Goal: Task Accomplishment & Management: Manage account settings

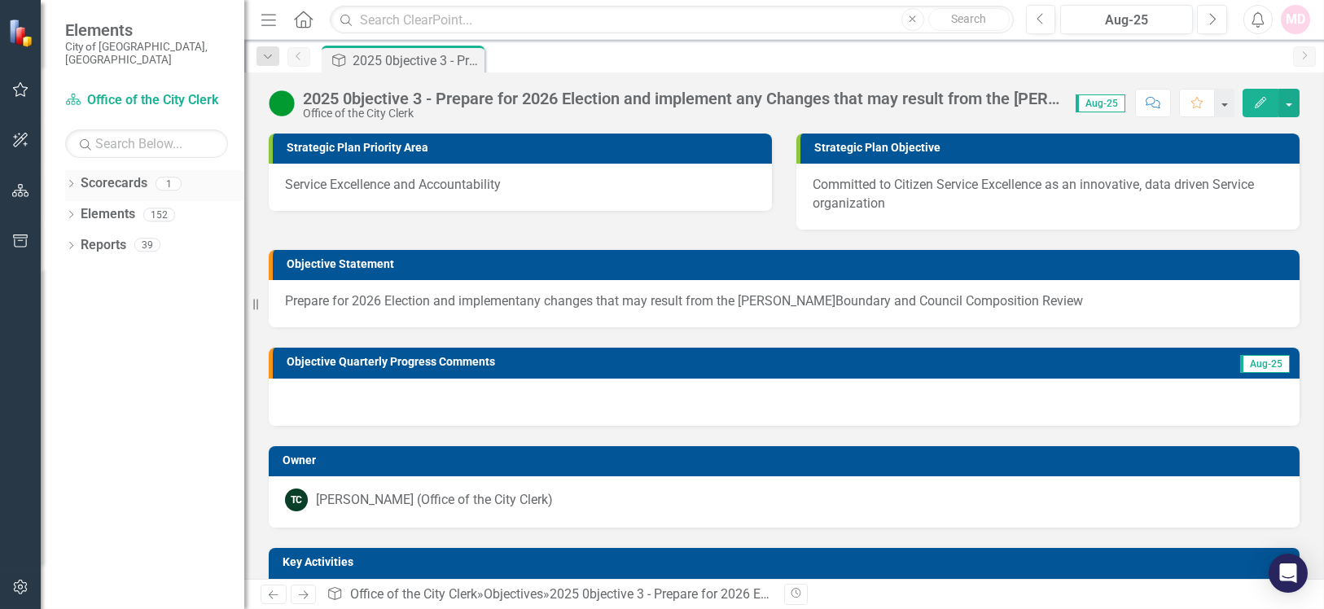
click at [72, 181] on icon "Dropdown" at bounding box center [70, 185] width 11 height 9
click at [129, 205] on link "Office of the City Clerk" at bounding box center [167, 214] width 155 height 19
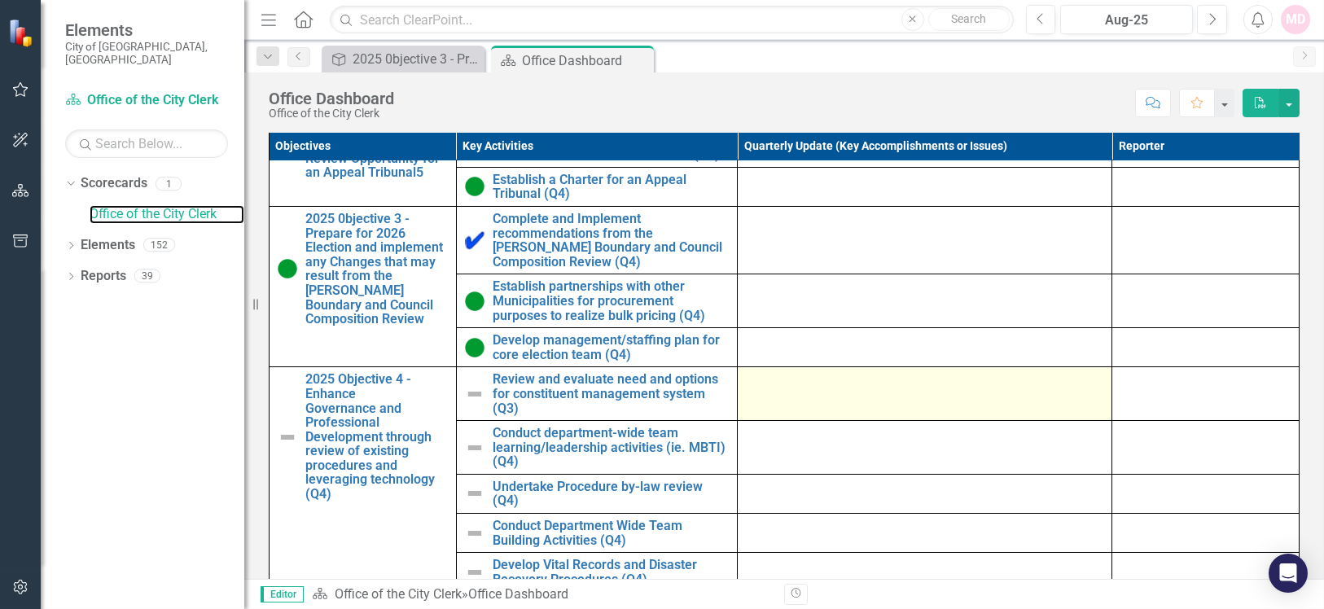
scroll to position [1098, 0]
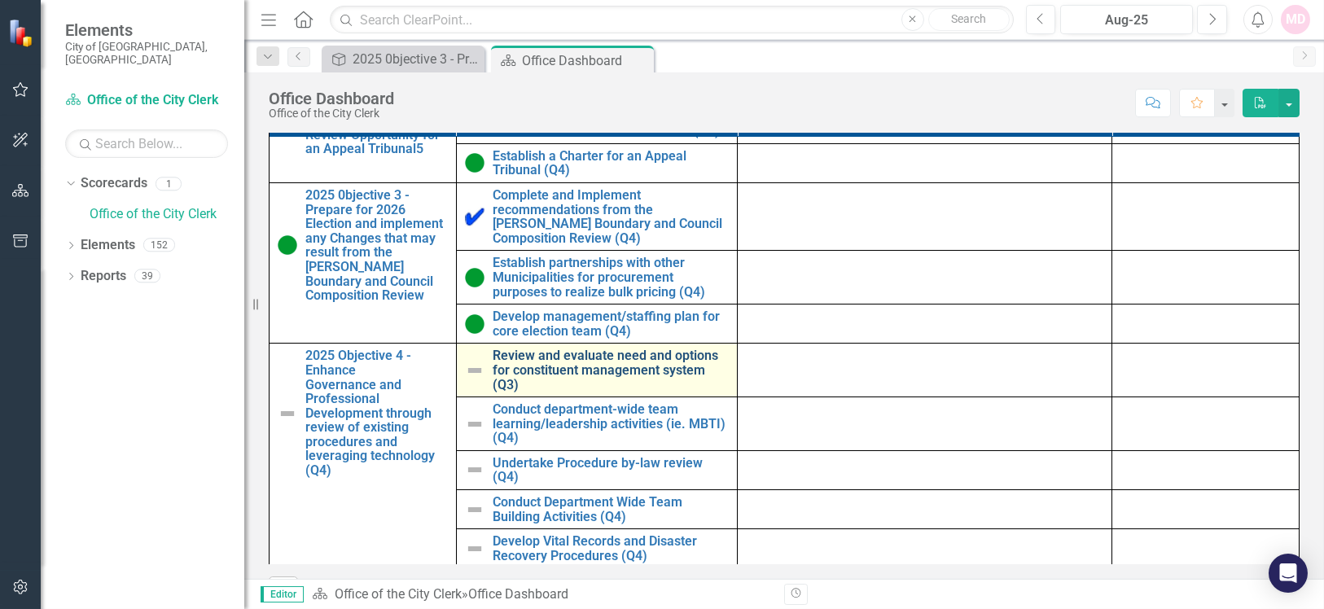
click at [531, 374] on link "Review and evaluate need and options for constituent management system (Q3)" at bounding box center [611, 369] width 236 height 43
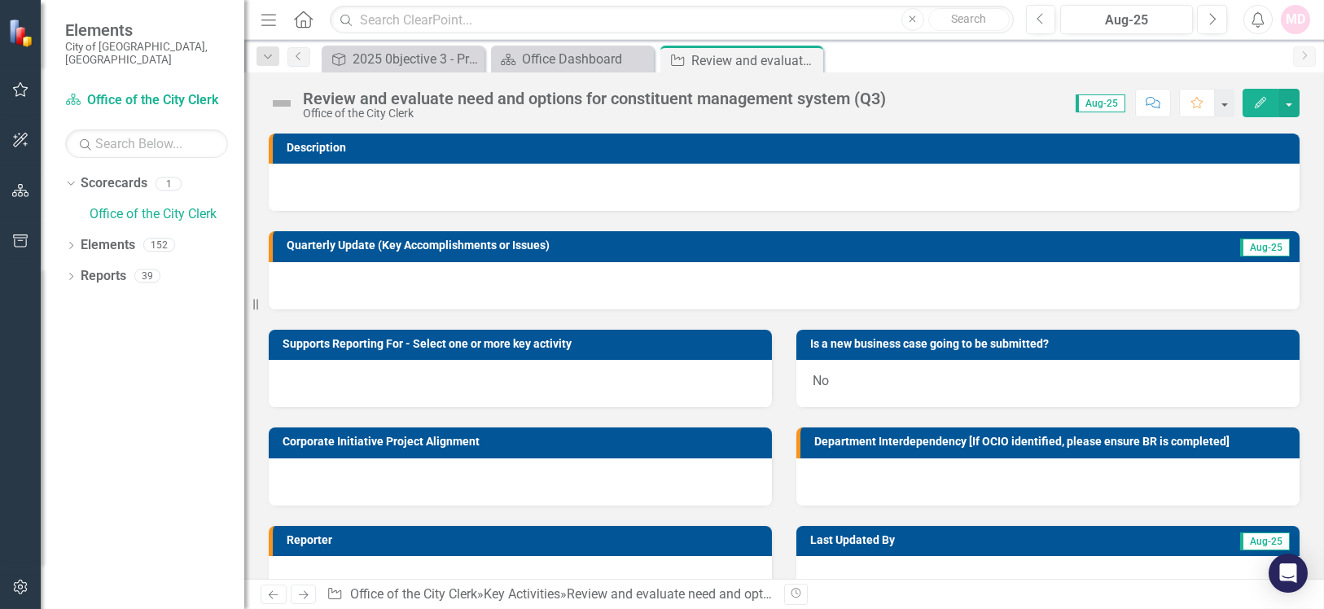
click at [1261, 97] on icon "Edit" at bounding box center [1260, 102] width 15 height 11
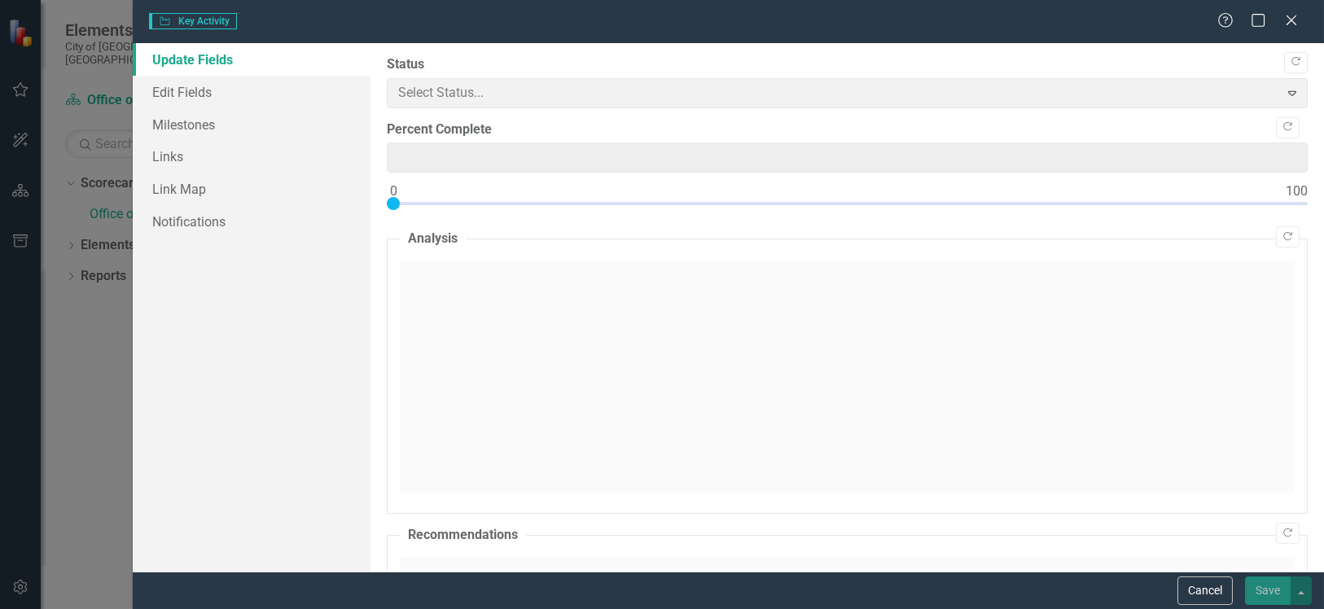
type input "0"
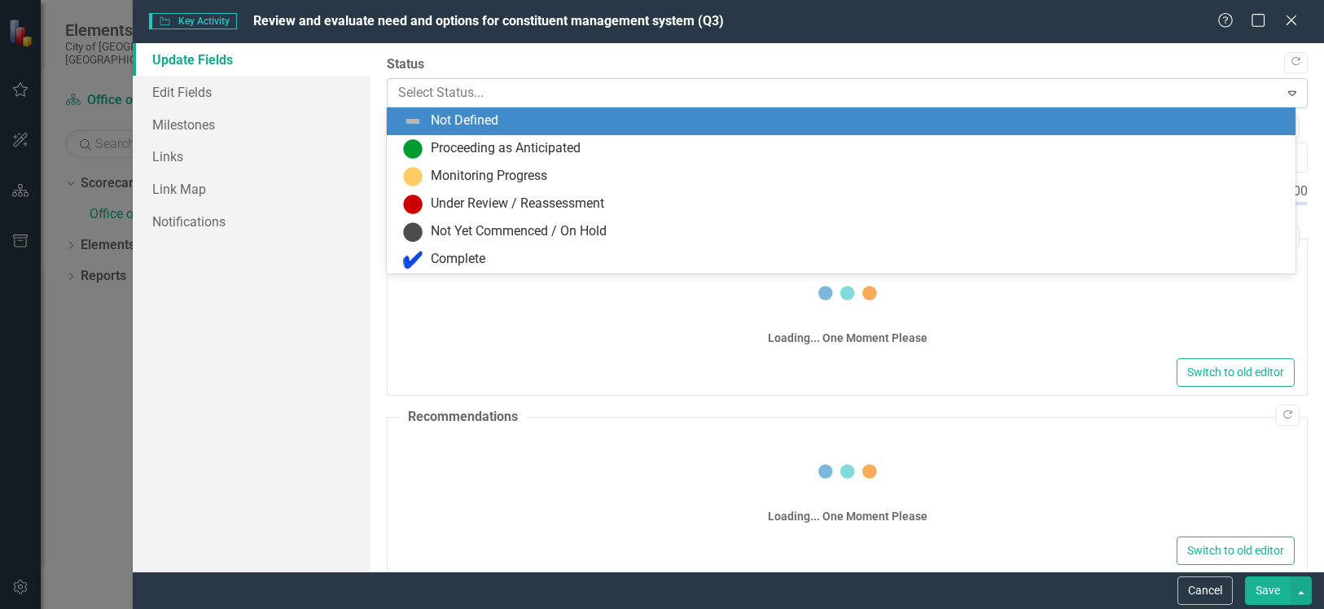
click at [528, 90] on div at bounding box center [833, 93] width 870 height 22
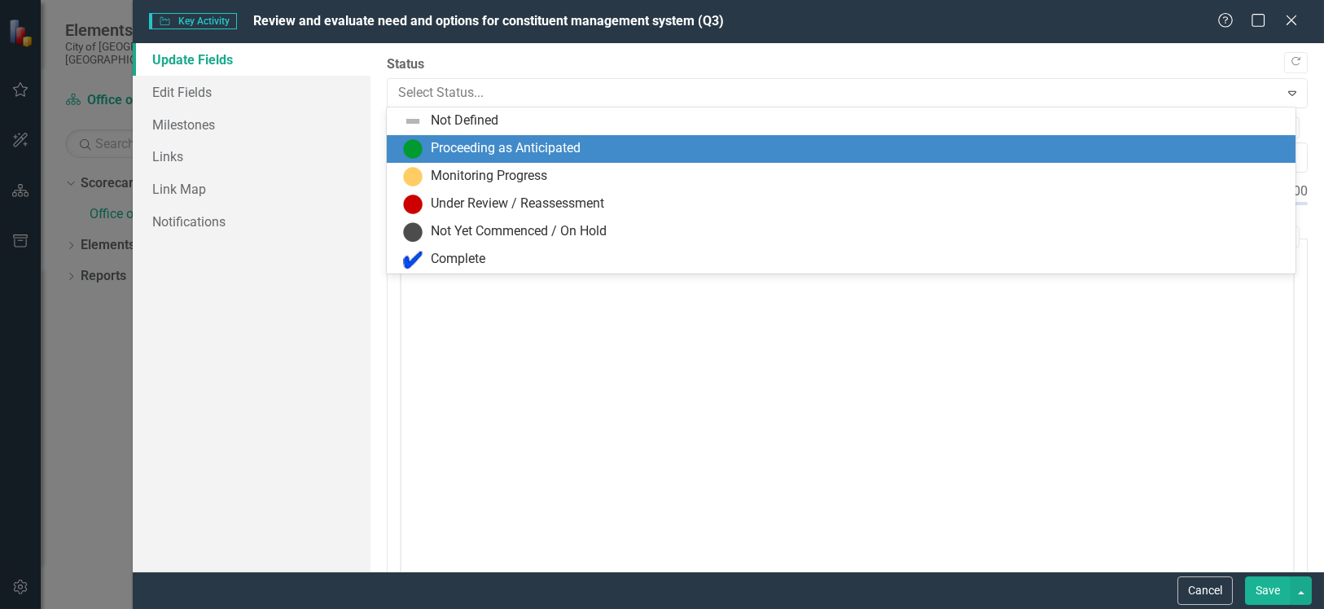
click at [517, 154] on div "Proceeding as Anticipated" at bounding box center [506, 148] width 150 height 19
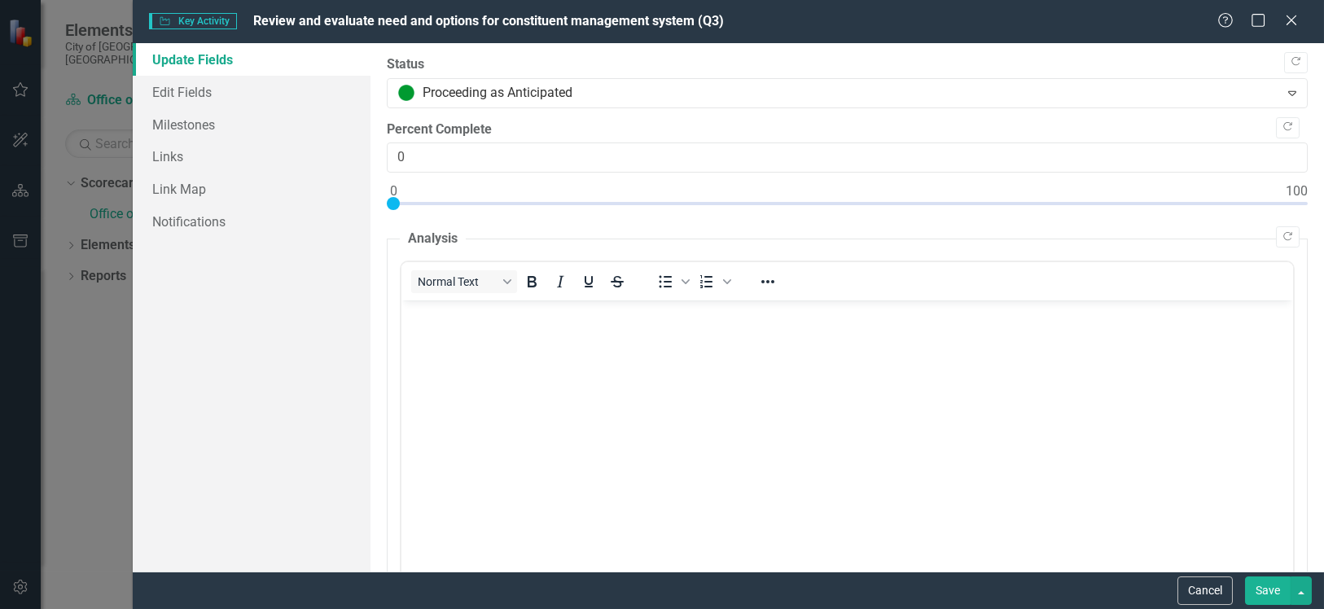
click at [1250, 585] on button "Save" at bounding box center [1268, 590] width 46 height 28
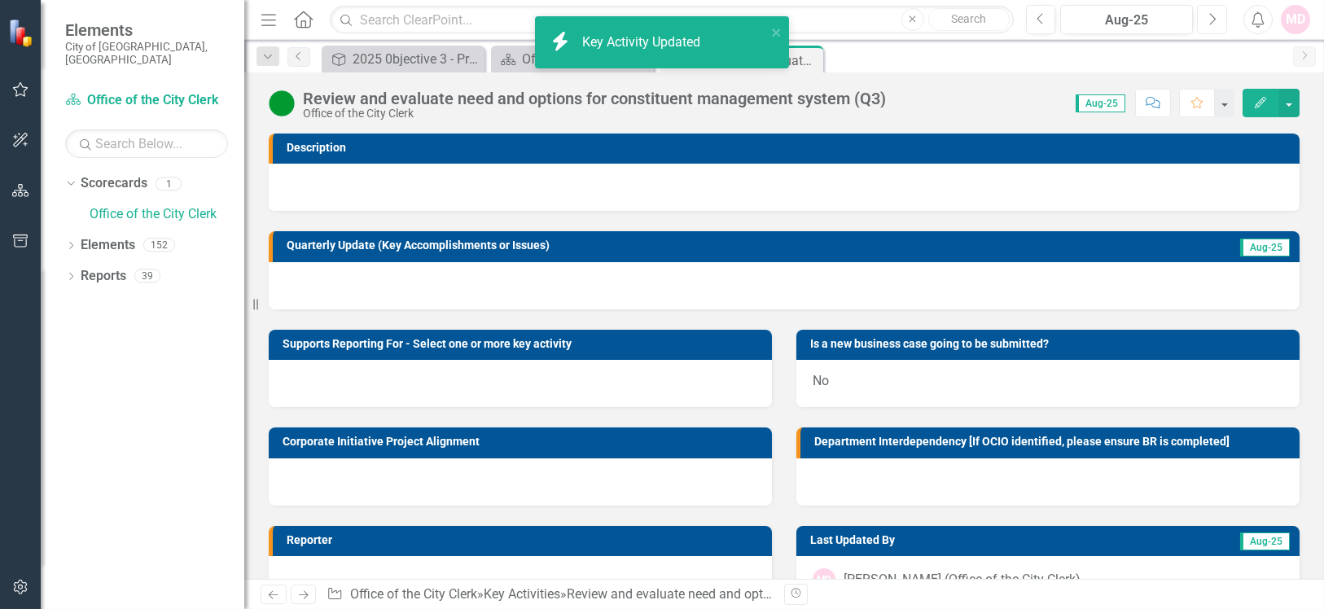
click at [1214, 24] on icon "Next" at bounding box center [1211, 19] width 9 height 15
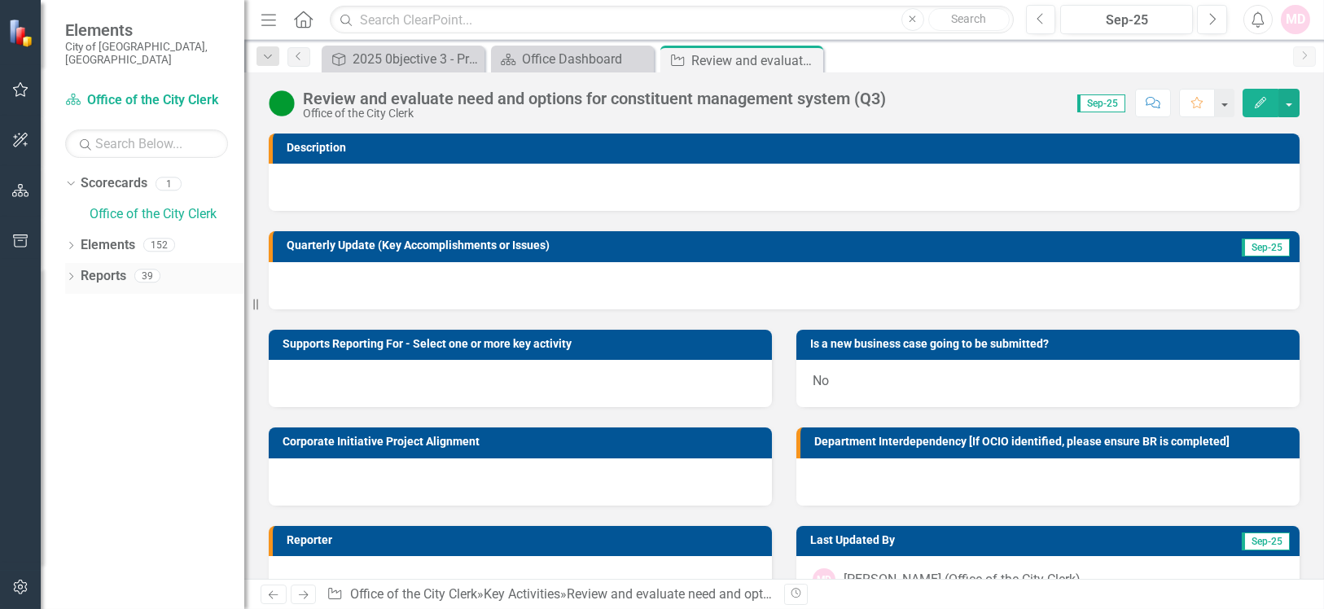
click at [74, 274] on icon "Dropdown" at bounding box center [70, 278] width 11 height 9
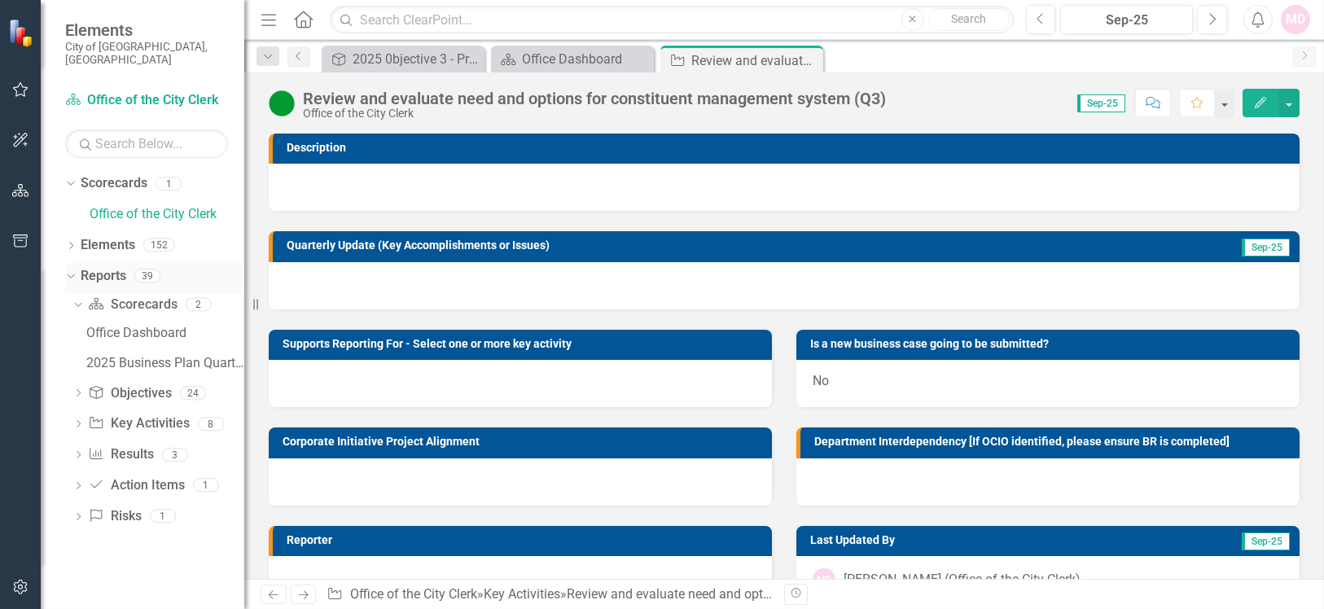
click at [96, 267] on link "Reports" at bounding box center [104, 276] width 46 height 19
click at [154, 356] on div "2025 Business Plan Quarterly Dashboard" at bounding box center [165, 363] width 158 height 15
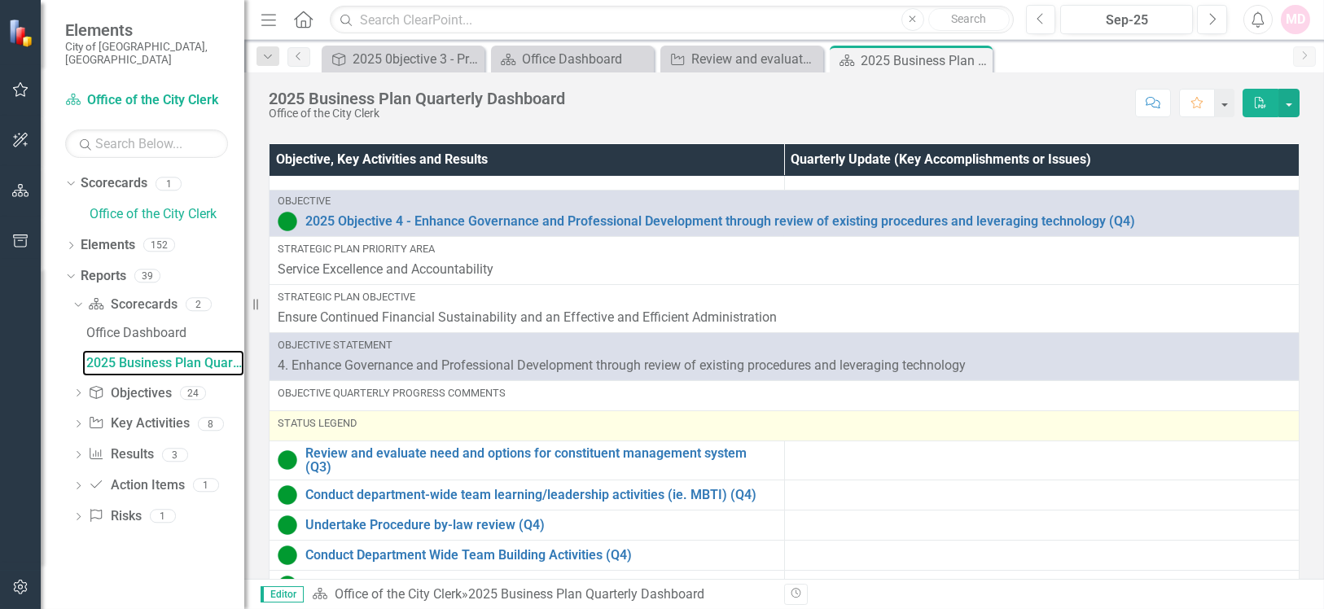
scroll to position [401, 0]
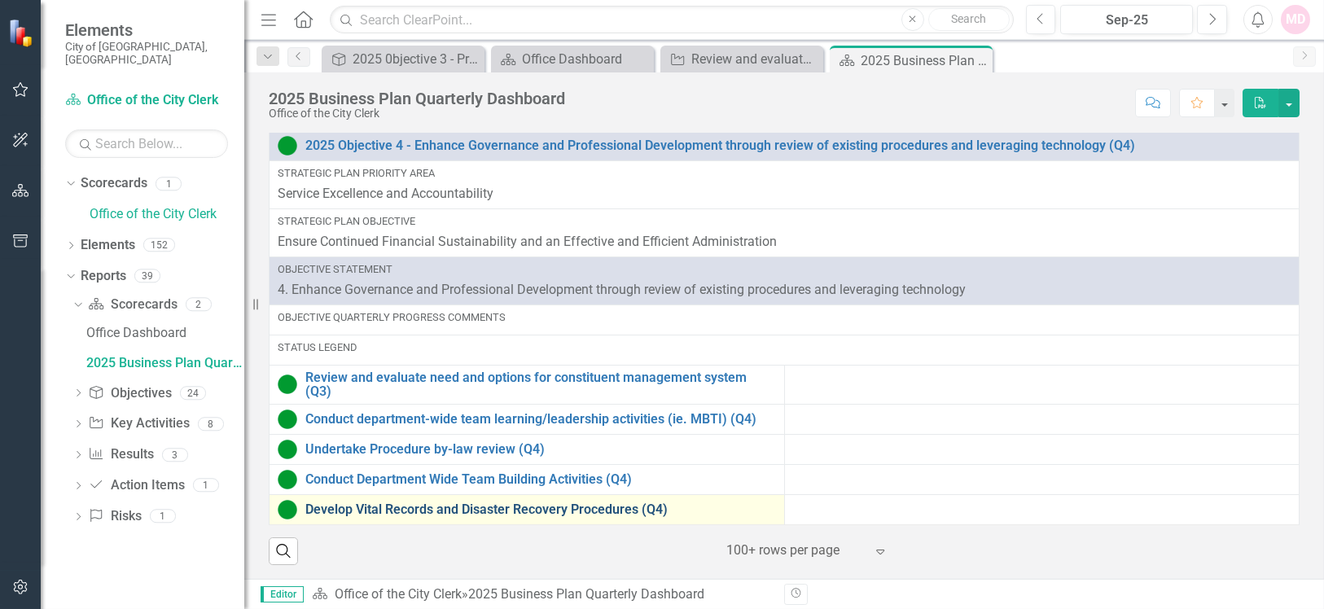
click at [410, 515] on link "Develop Vital Records and Disaster Recovery Procedures (Q4)" at bounding box center [540, 509] width 471 height 15
